Goal: Information Seeking & Learning: Check status

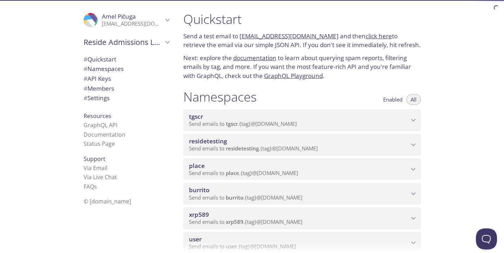
click at [237, 142] on span "residetesting" at bounding box center [299, 141] width 220 height 8
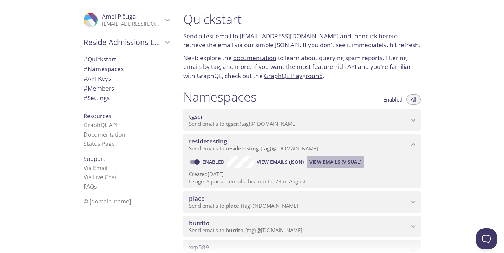
click at [325, 163] on span "View Emails (Visual)" at bounding box center [335, 162] width 52 height 8
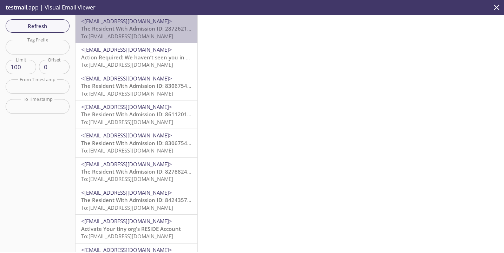
click at [155, 37] on span "To: [EMAIL_ADDRESS][DOMAIN_NAME]" at bounding box center [127, 36] width 92 height 7
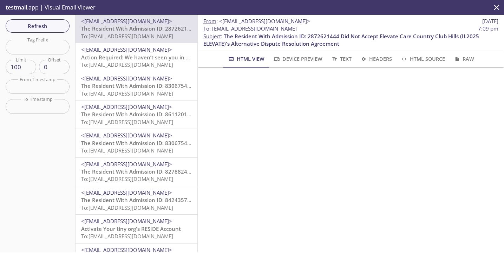
drag, startPoint x: 347, startPoint y: 30, endPoint x: 211, endPoint y: 30, distance: 135.2
click at [211, 30] on span "To : [EMAIL_ADDRESS][DOMAIN_NAME] 7:09 pm" at bounding box center [350, 28] width 295 height 7
copy span "[EMAIL_ADDRESS][DOMAIN_NAME]"
click at [54, 24] on span "Refresh" at bounding box center [37, 25] width 53 height 9
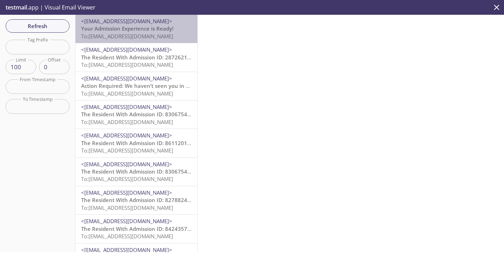
click at [127, 32] on span "Your Admission Experience is Ready!" at bounding box center [127, 28] width 92 height 7
